Goal: Find specific page/section: Find specific page/section

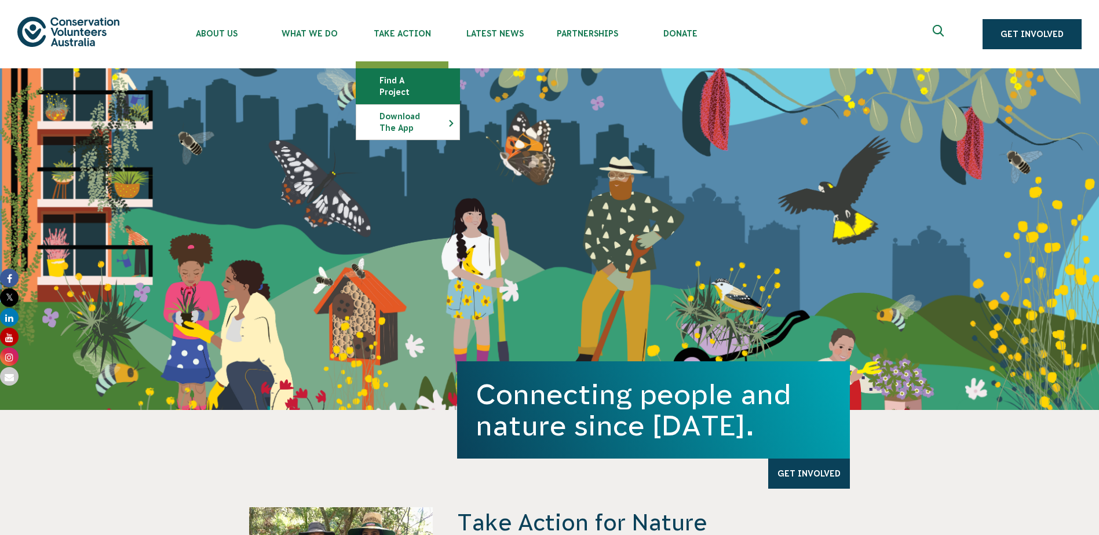
click at [393, 78] on link "Find a project" at bounding box center [407, 86] width 103 height 35
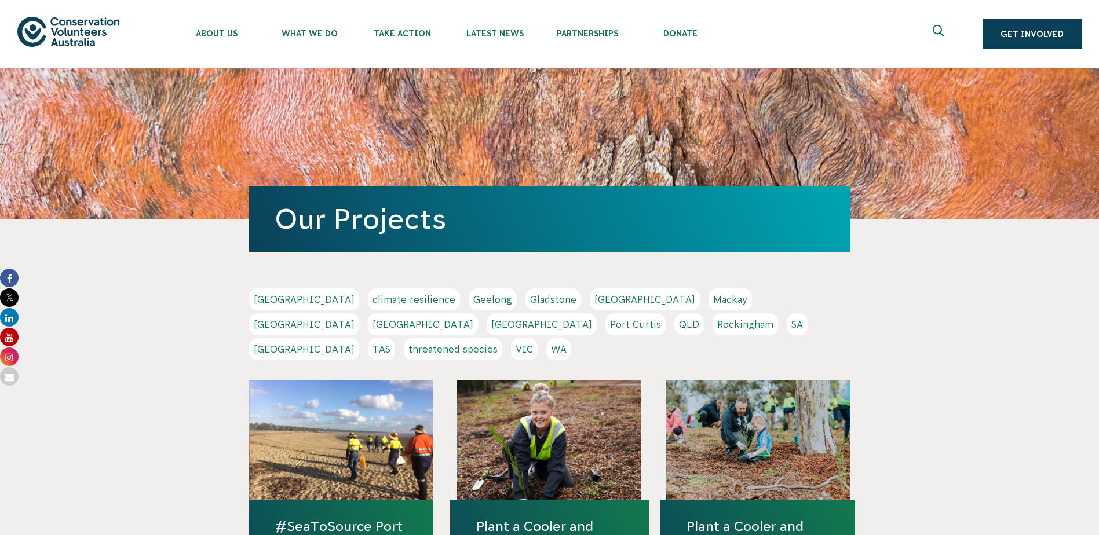
click at [359, 313] on link "Melbourne" at bounding box center [304, 324] width 110 height 22
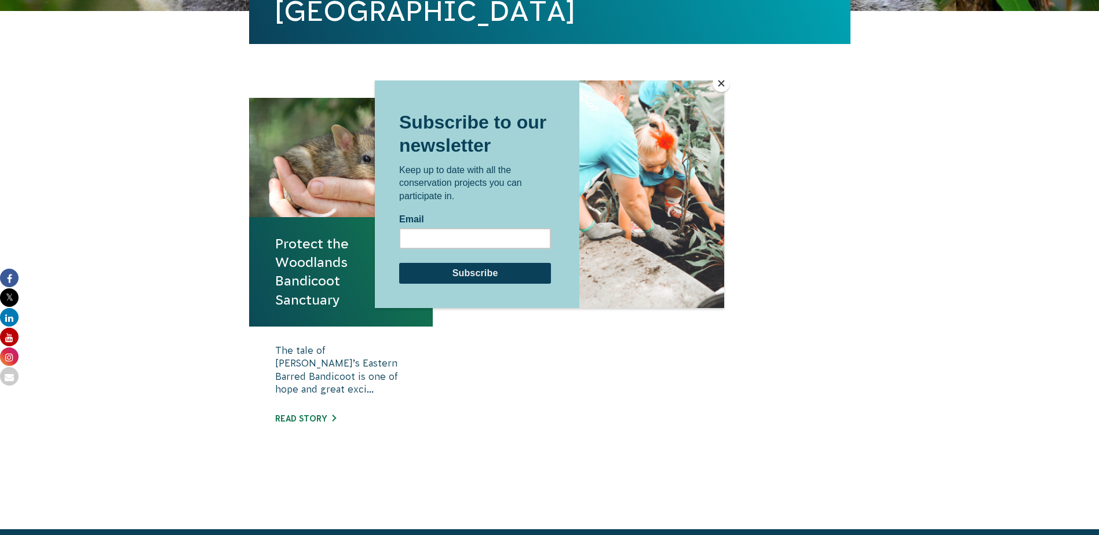
scroll to position [348, 0]
